Goal: Information Seeking & Learning: Learn about a topic

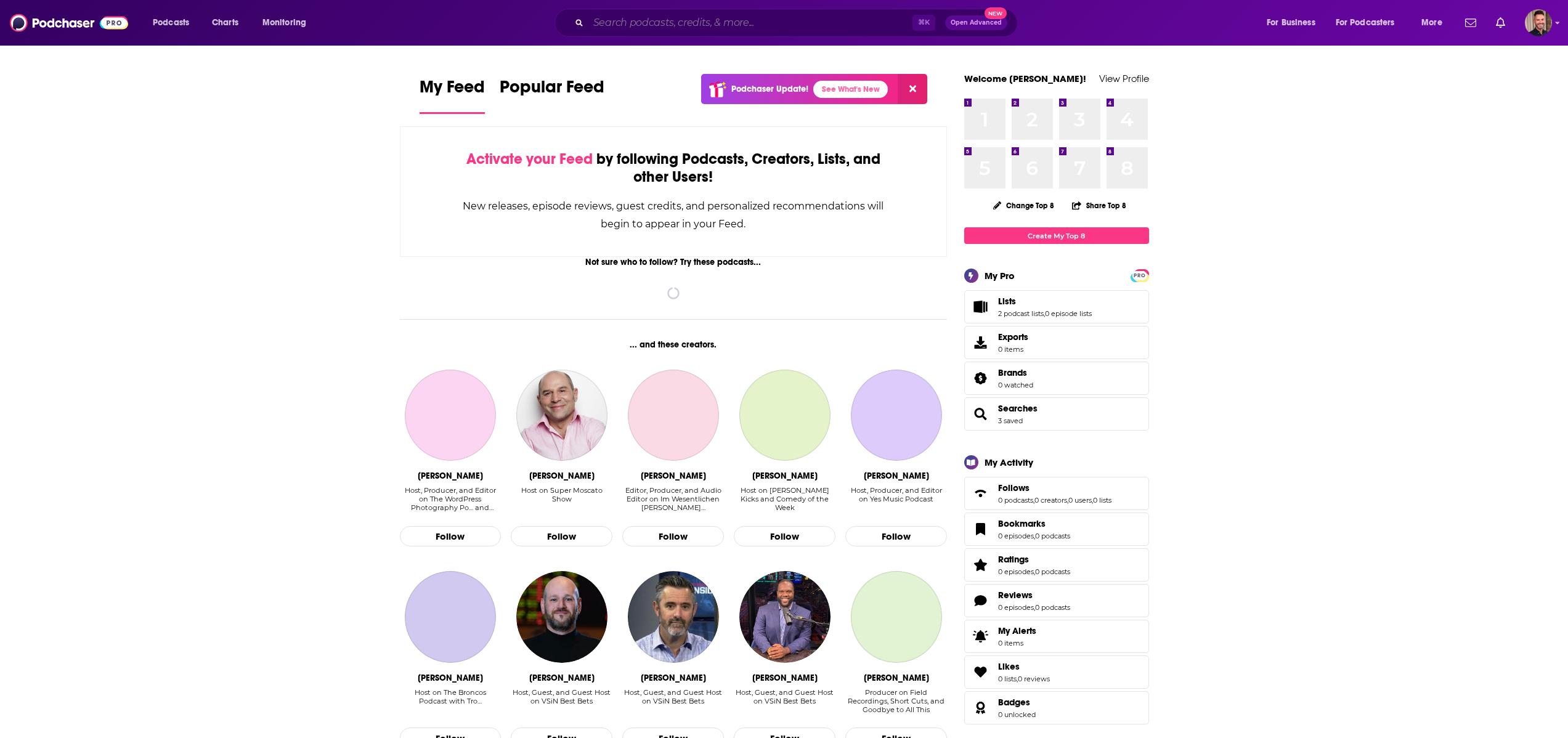
click at [621, 29] on input "Search podcasts, credits, & more..." at bounding box center [751, 23] width 324 height 20
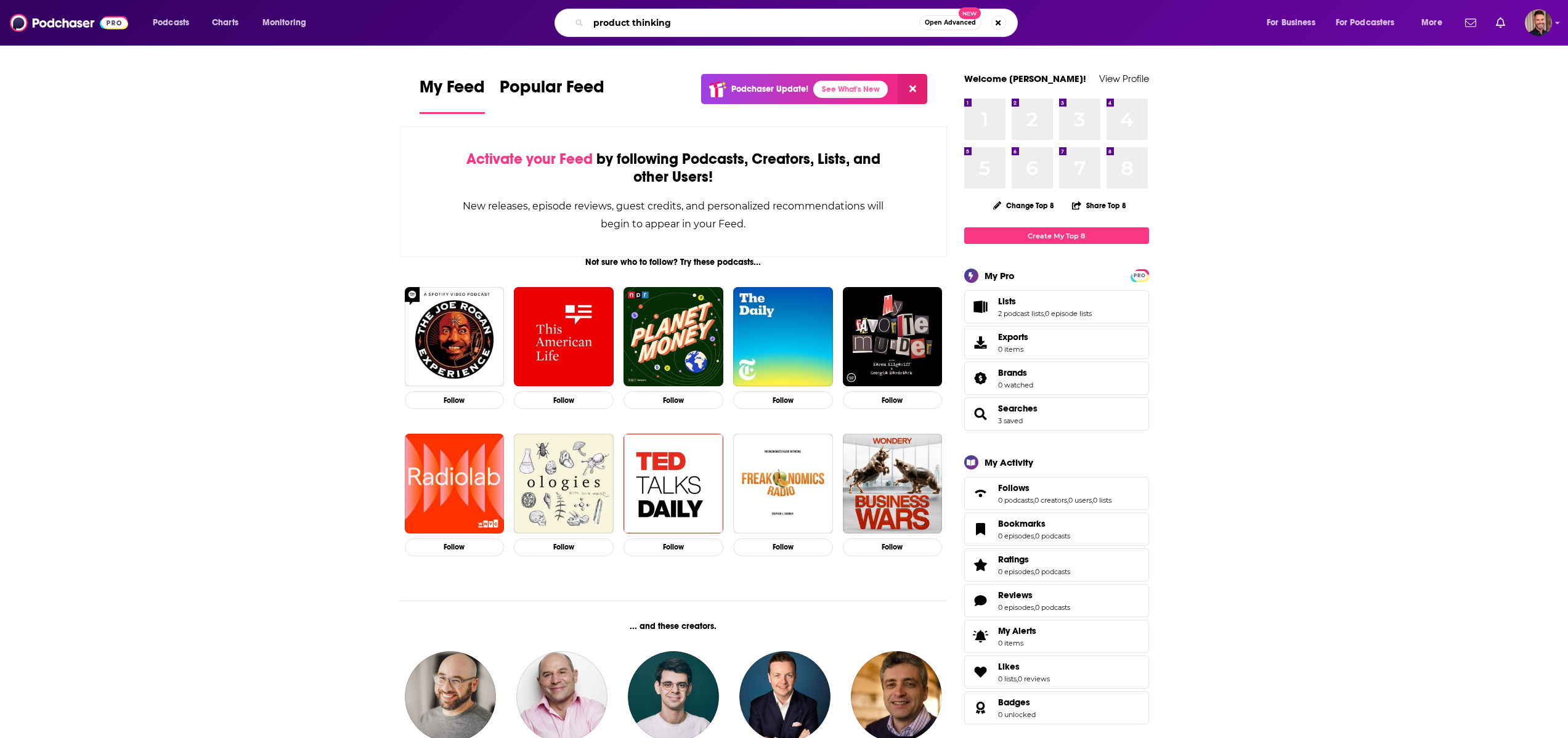
type input "product thinking"
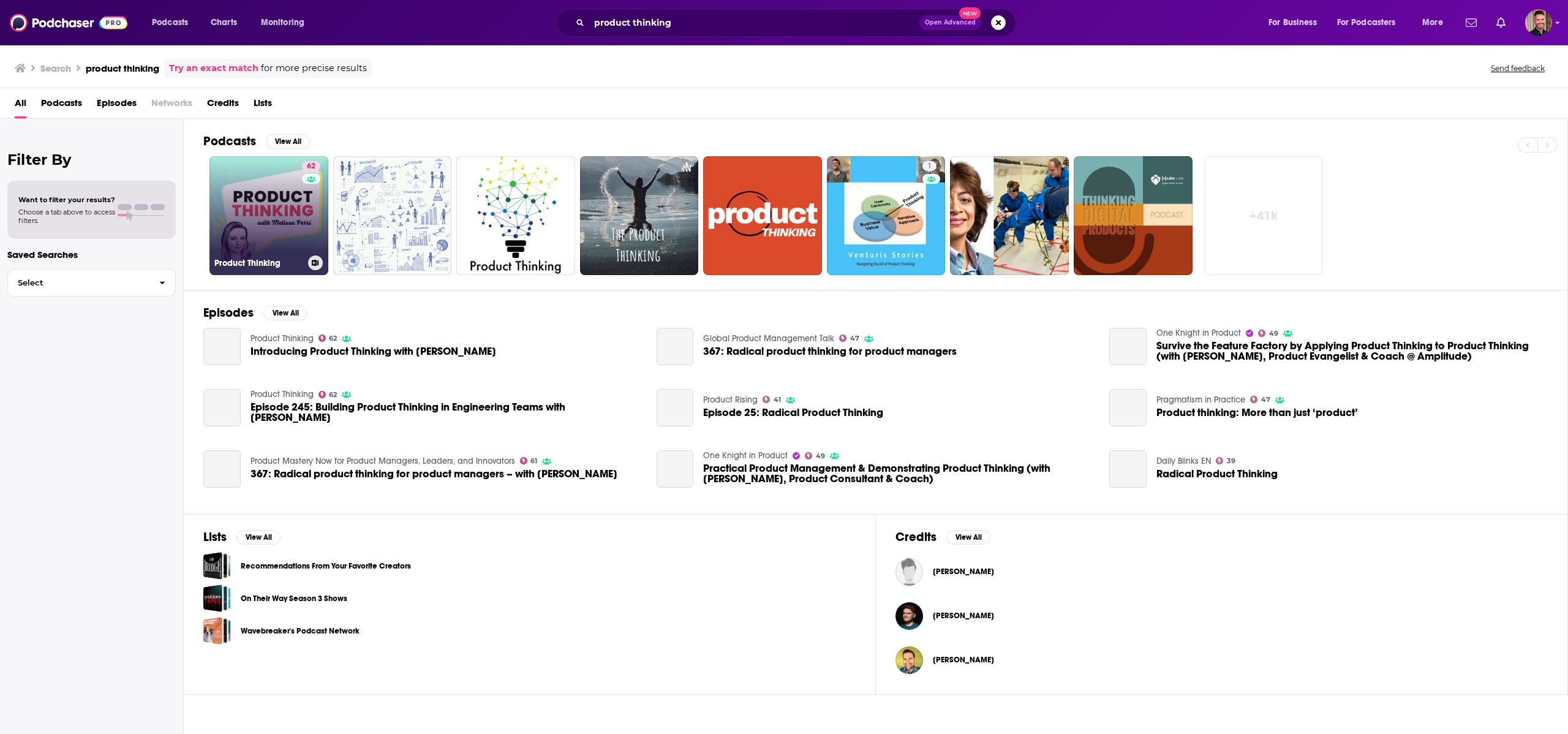
click at [256, 232] on link "62 Product Thinking" at bounding box center [269, 215] width 119 height 119
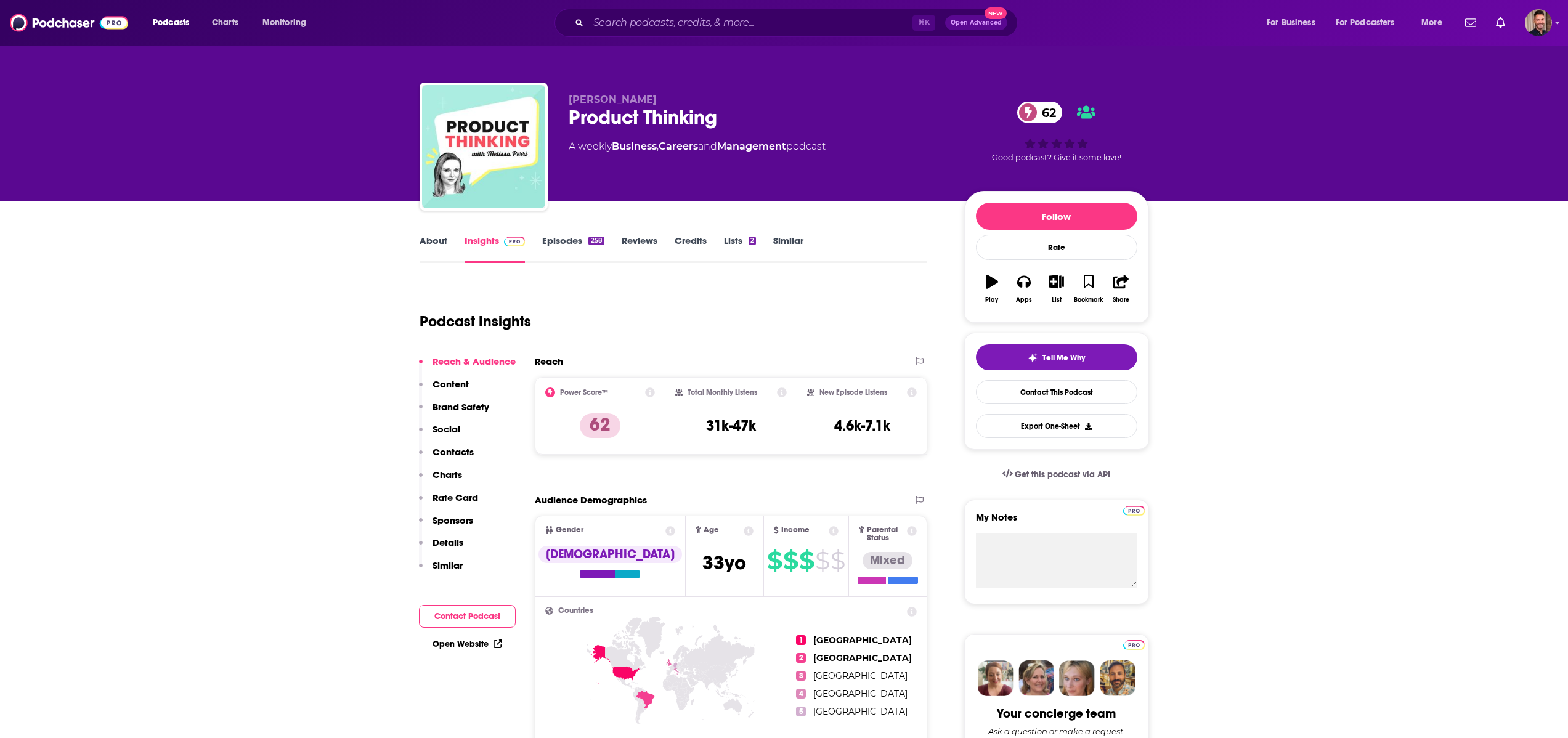
click at [569, 254] on link "Episodes 258" at bounding box center [573, 248] width 62 height 28
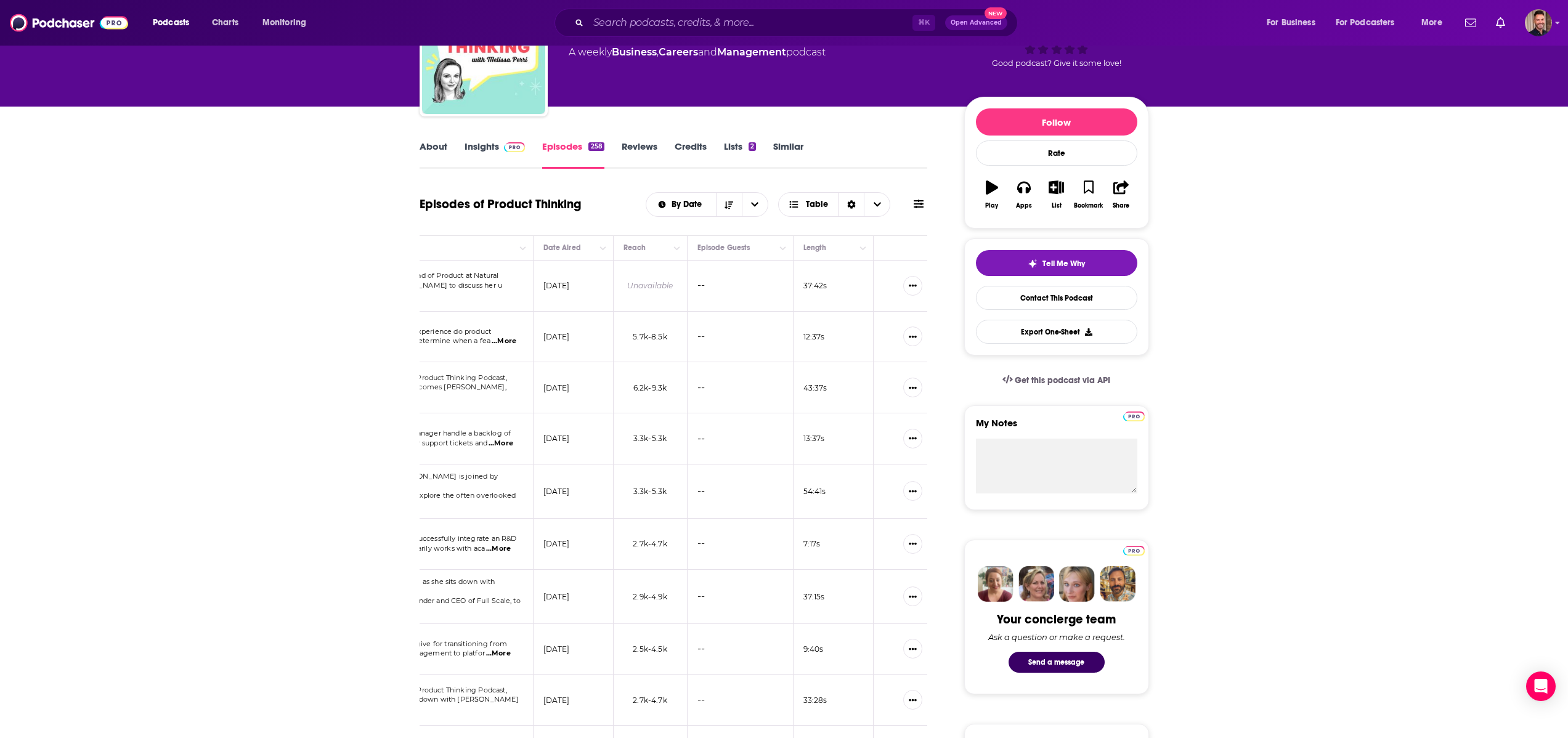
scroll to position [0, 350]
